Goal: Check status: Check status

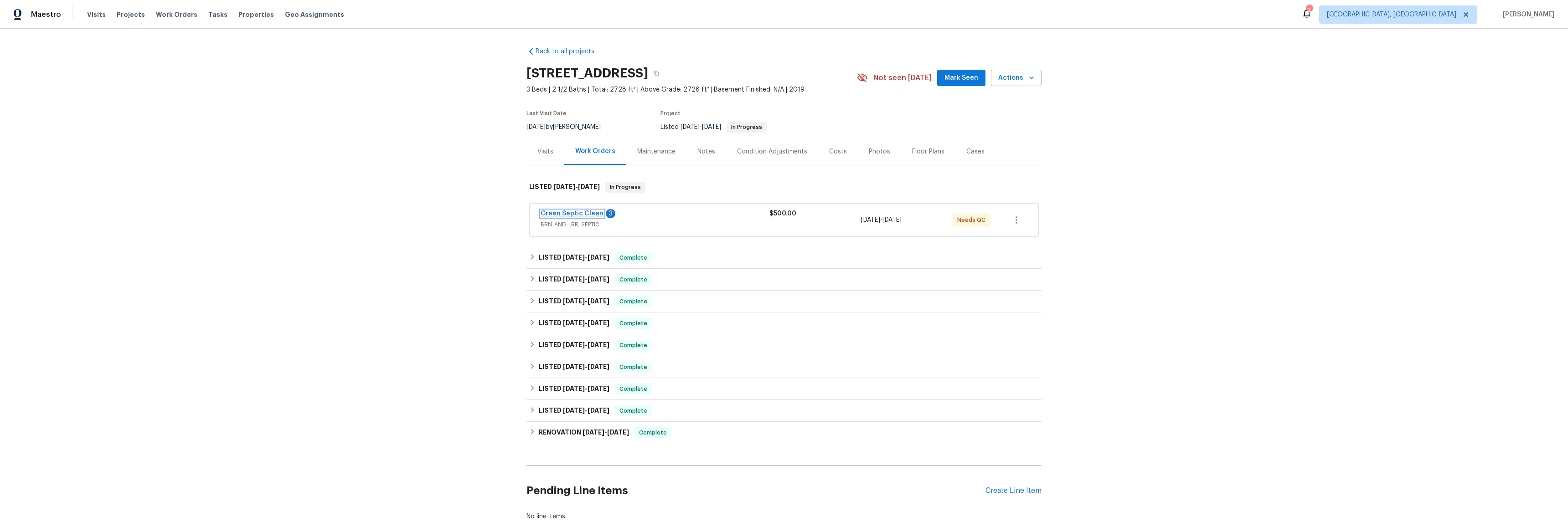
click at [558, 211] on link "Green Septic Clean" at bounding box center [572, 214] width 63 height 7
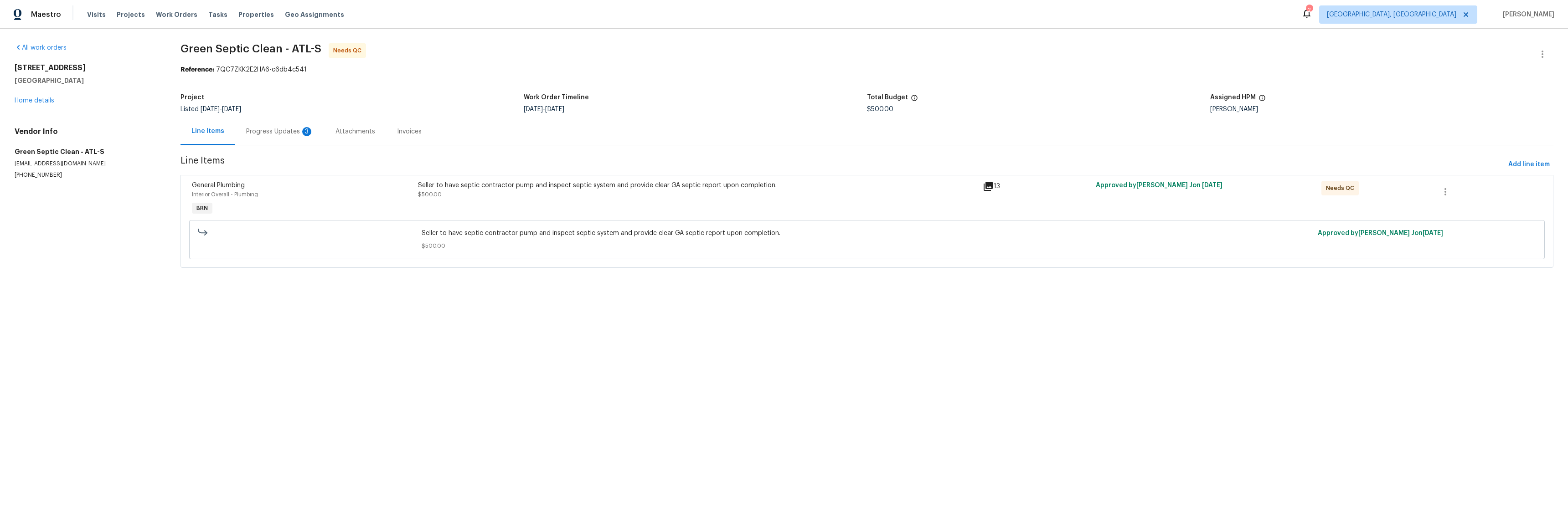
click at [280, 128] on div "Progress Updates 3" at bounding box center [280, 132] width 68 height 9
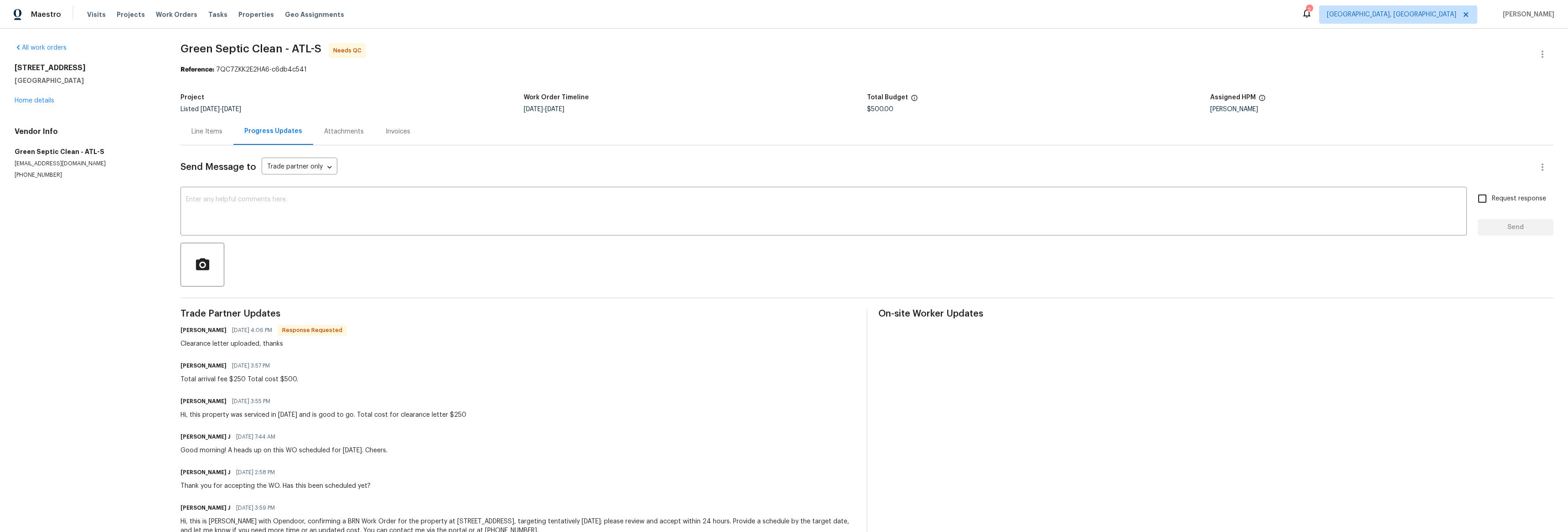
click at [391, 132] on div "Invoices" at bounding box center [397, 132] width 25 height 9
